Goal: Navigation & Orientation: Go to known website

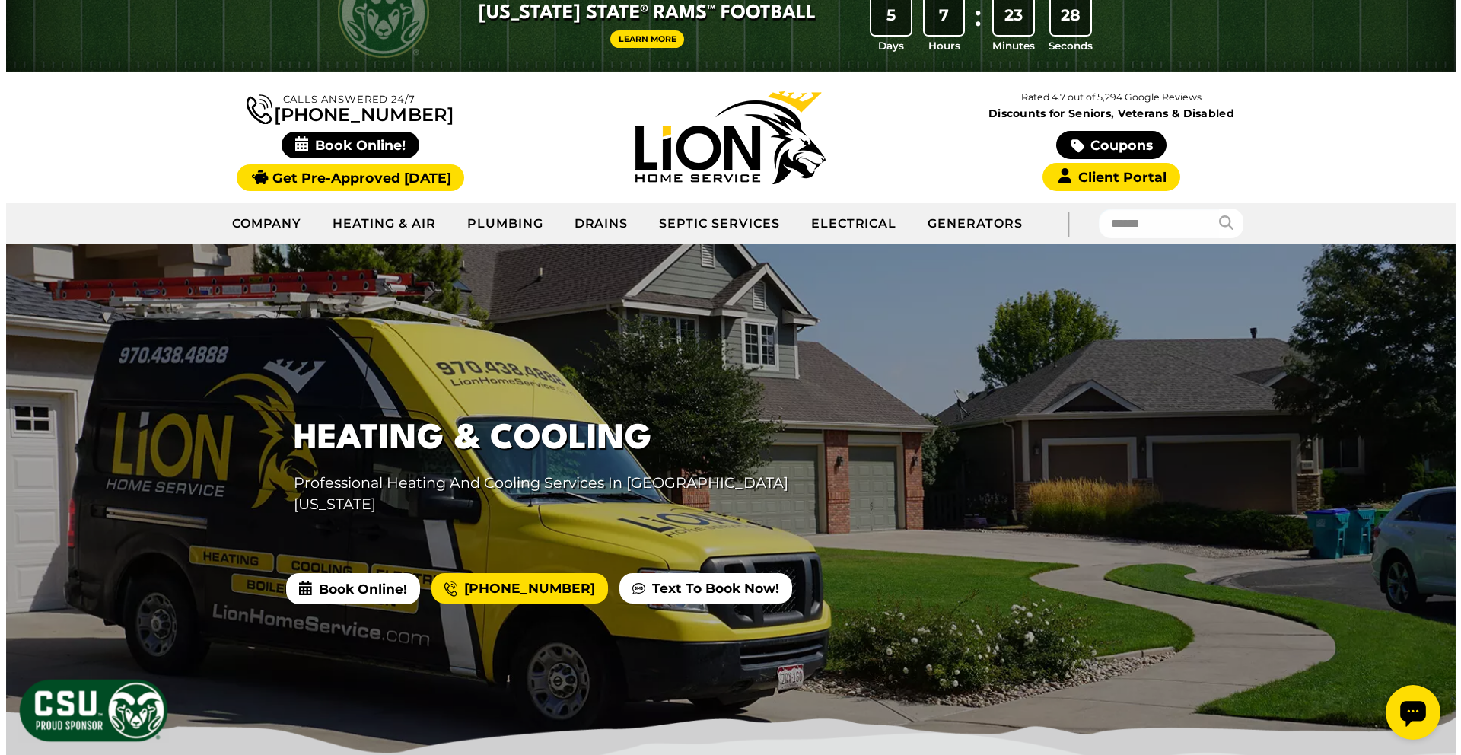
scroll to position [49, 0]
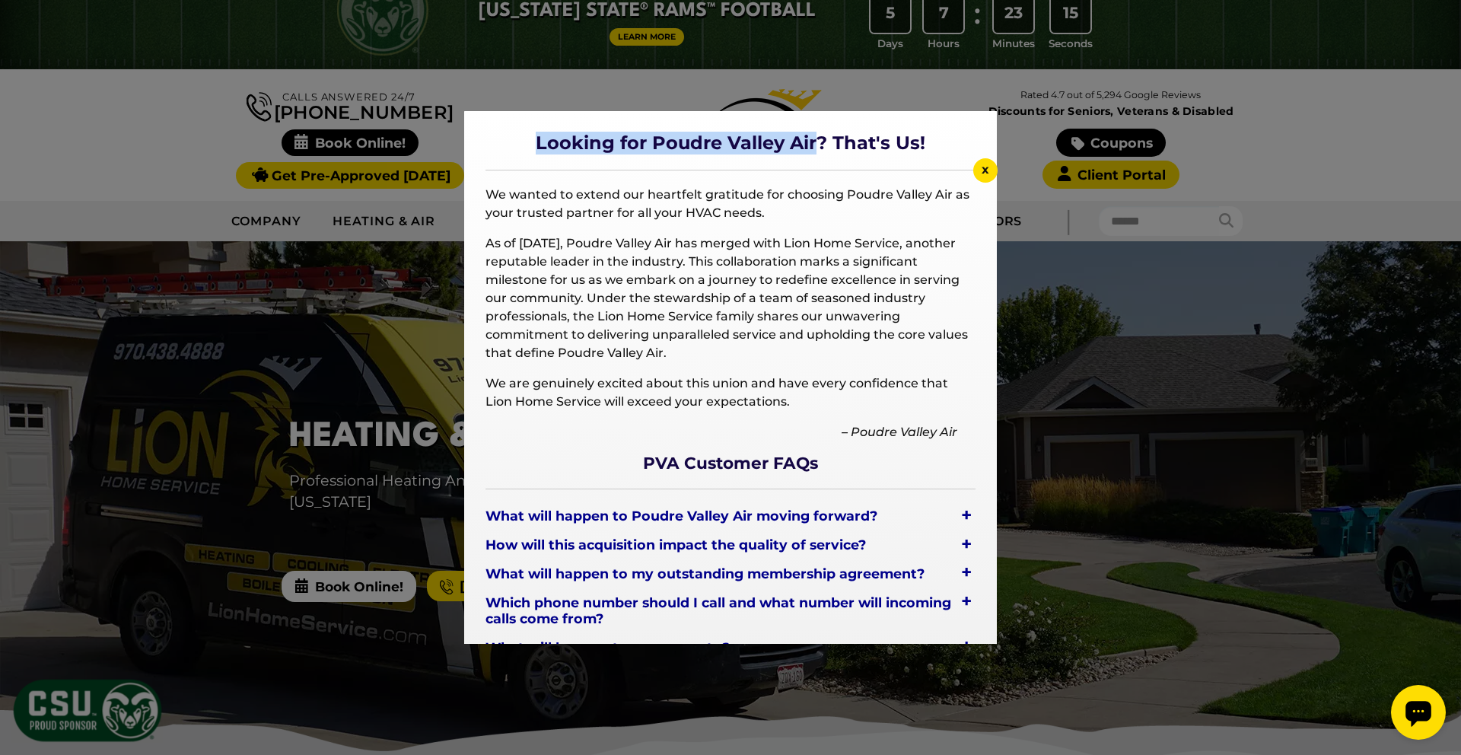
drag, startPoint x: 522, startPoint y: 141, endPoint x: 813, endPoint y: 147, distance: 290.7
click at [813, 147] on span "Looking for Poudre Valley Air? That's Us!" at bounding box center [730, 143] width 490 height 22
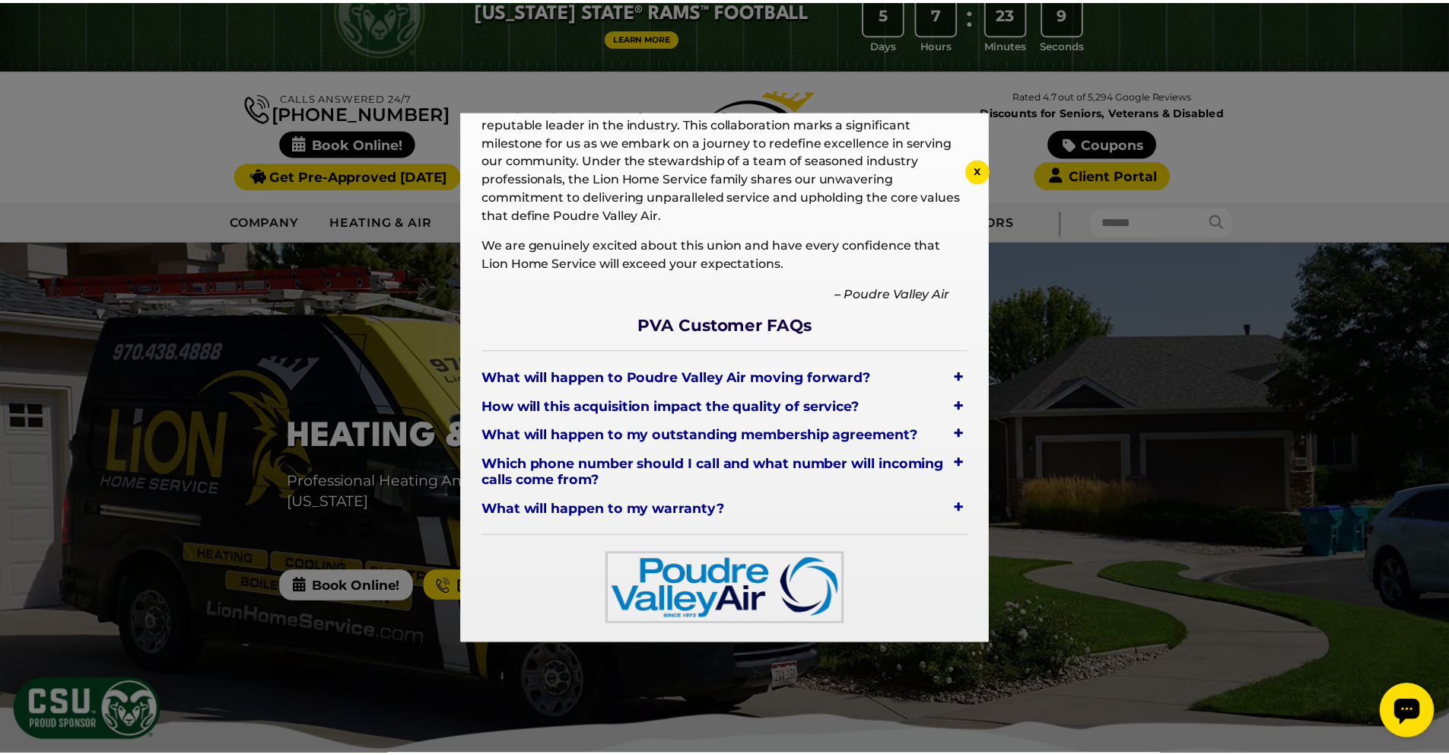
scroll to position [0, 0]
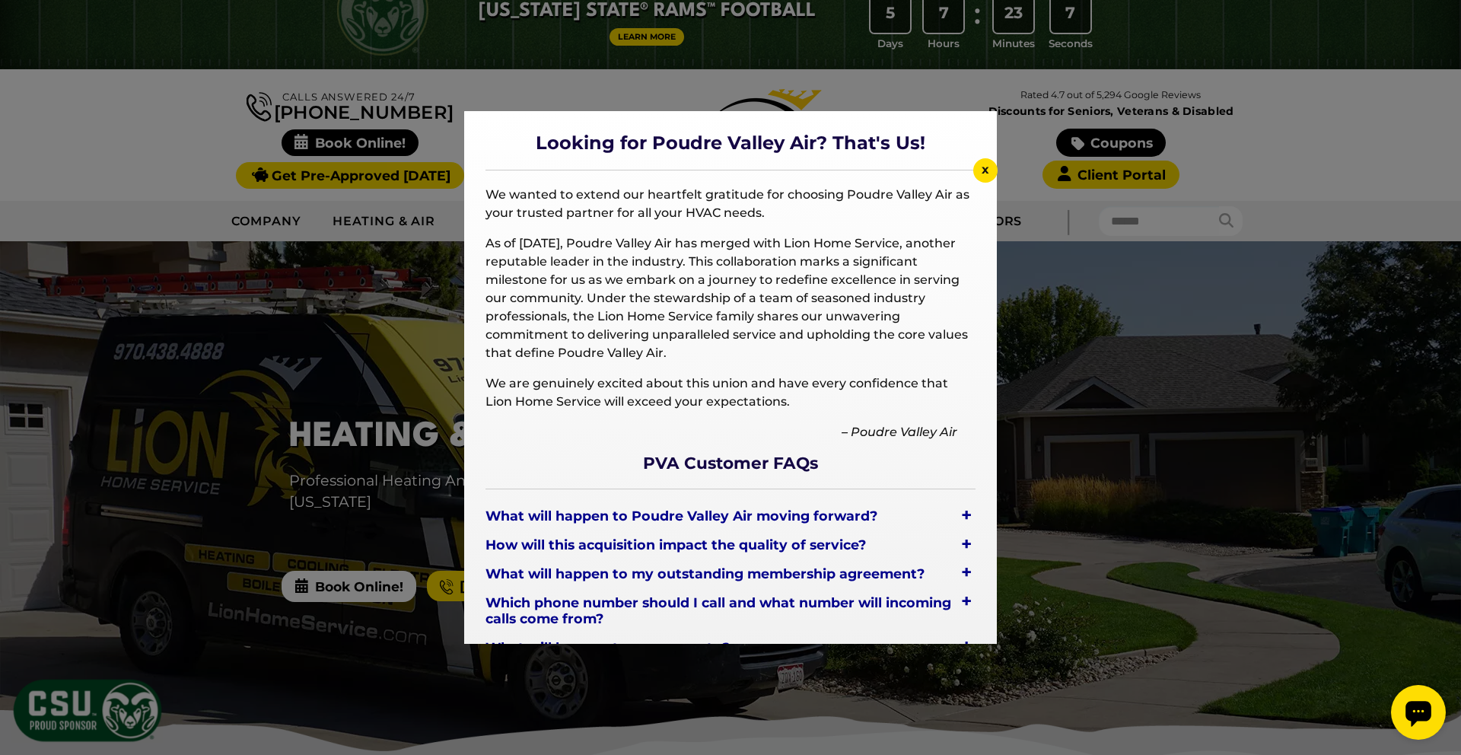
click at [986, 173] on span "x" at bounding box center [986, 169] width 8 height 14
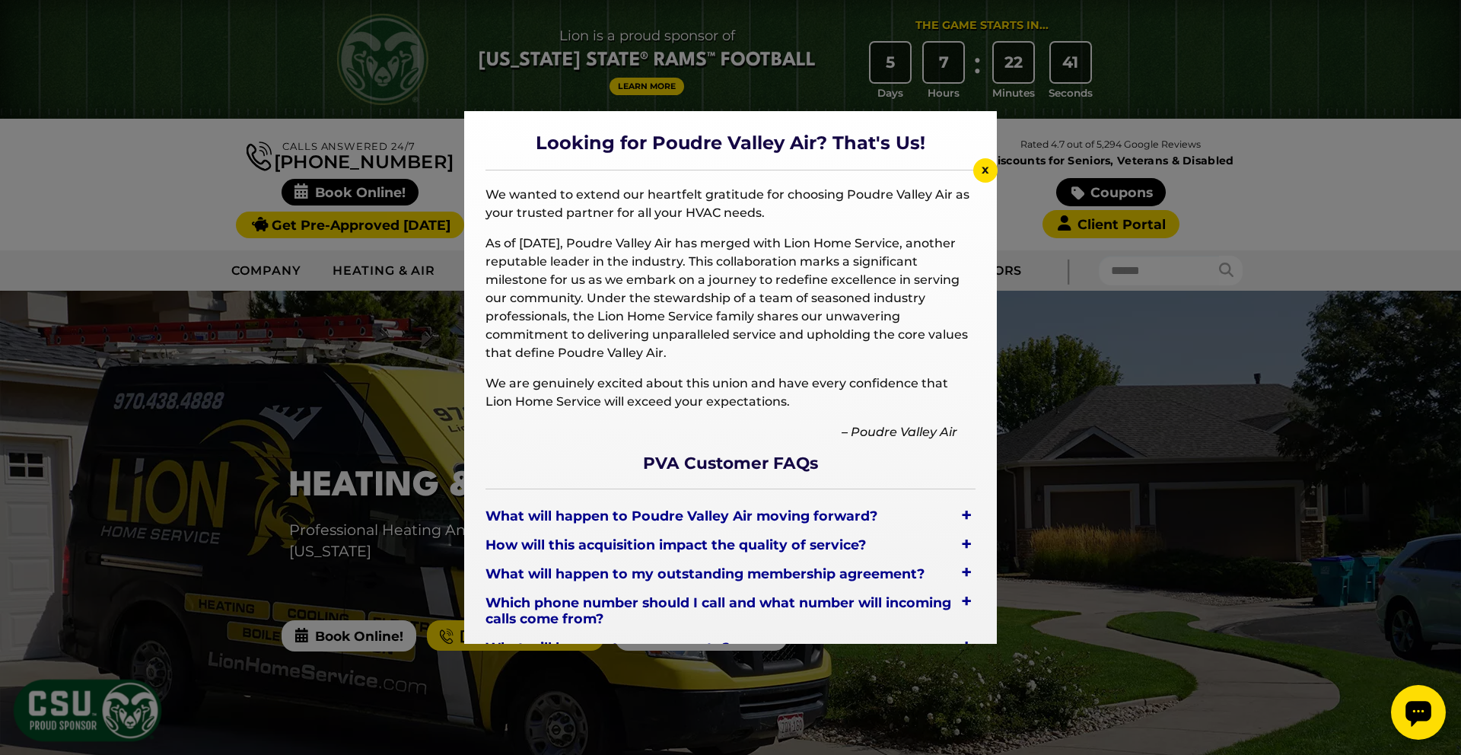
click at [985, 167] on span "x" at bounding box center [986, 169] width 8 height 14
